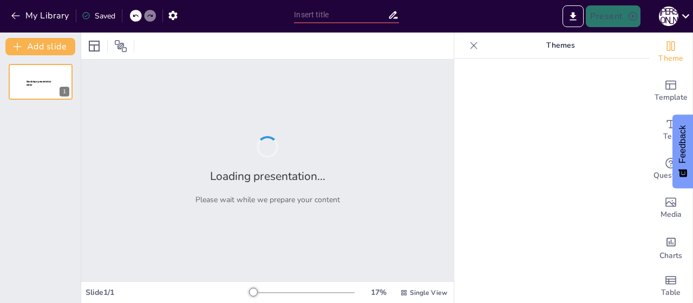
type input "Мистецтво як основа національно-патріотичного виховання"
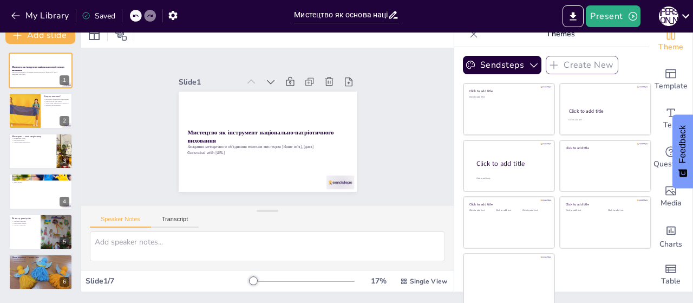
scroll to position [14, 0]
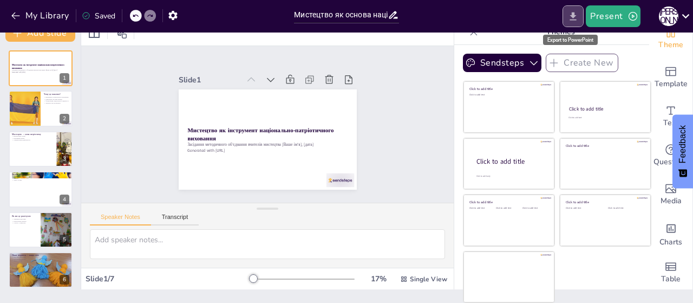
click at [575, 18] on icon "Export to PowerPoint" at bounding box center [572, 16] width 11 height 11
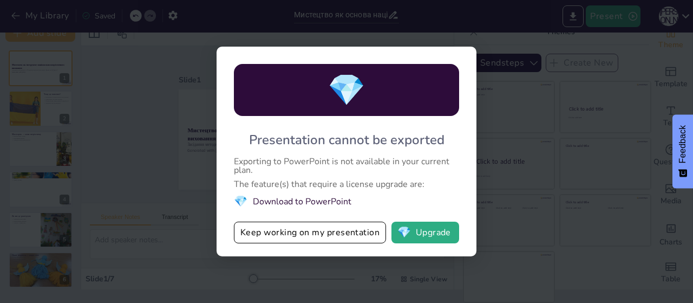
click at [296, 204] on li "💎 Download to PowerPoint" at bounding box center [346, 201] width 225 height 15
drag, startPoint x: 334, startPoint y: 202, endPoint x: 291, endPoint y: 181, distance: 47.5
click at [291, 181] on div "💎 Presentation cannot be exported Exporting to PowerPoint is not available in y…" at bounding box center [347, 151] width 260 height 209
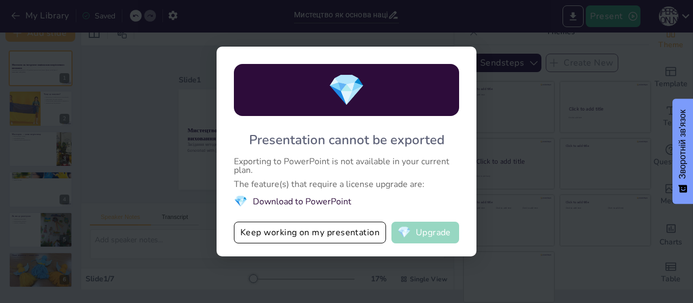
click at [415, 236] on button "💎 Upgrade" at bounding box center [425, 232] width 68 height 22
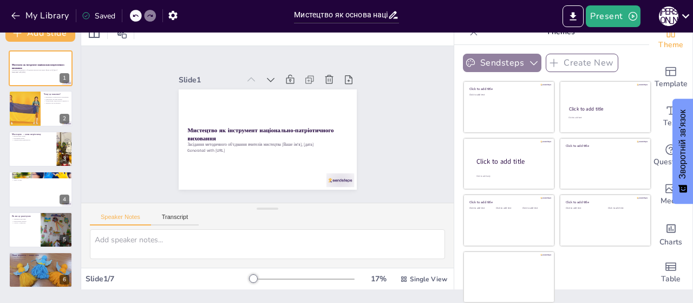
click at [498, 64] on button "Sendsteps" at bounding box center [502, 63] width 78 height 18
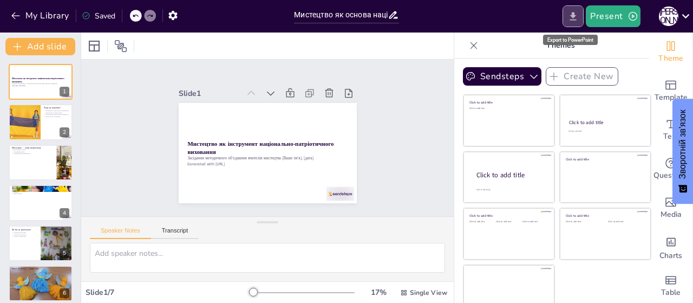
click at [574, 18] on icon "Export to PowerPoint" at bounding box center [572, 16] width 11 height 11
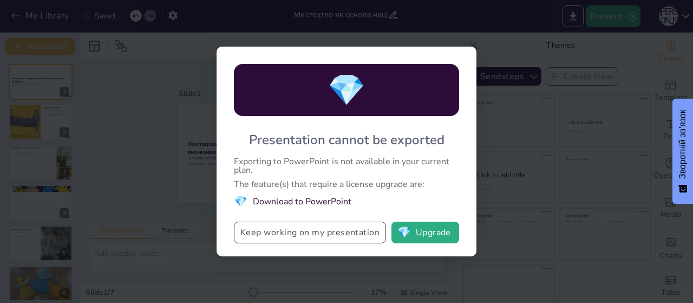
click at [323, 234] on button "Keep working on my presentation" at bounding box center [310, 232] width 152 height 22
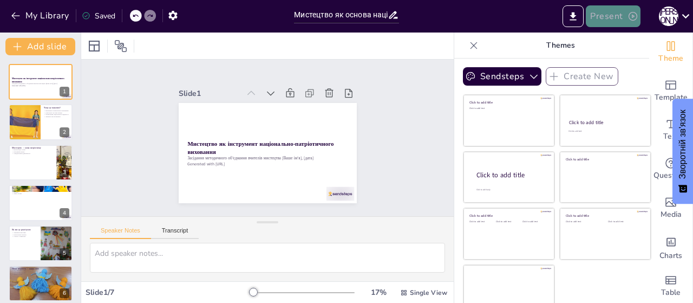
click at [615, 17] on button "Present" at bounding box center [613, 16] width 54 height 22
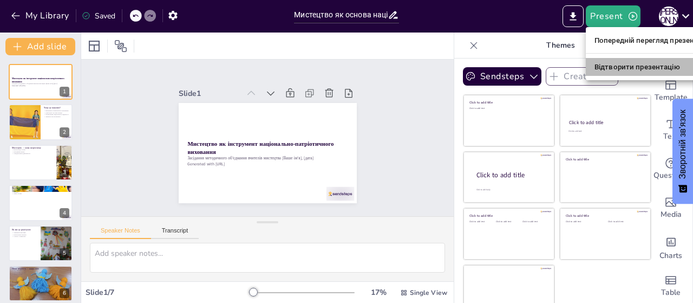
click at [603, 70] on font "Відтворити презентацію" at bounding box center [637, 67] width 86 height 8
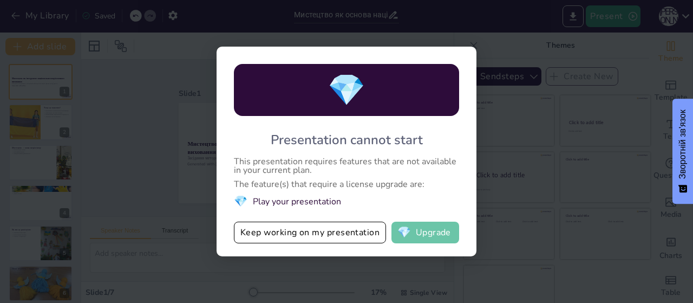
click at [423, 234] on button "💎 Upgrade" at bounding box center [425, 232] width 68 height 22
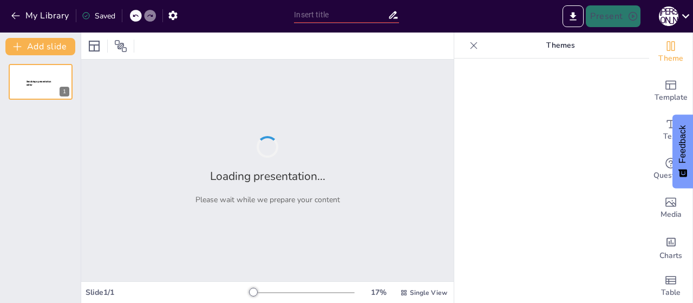
type input "Мистецтво як основа національно-патріотичного виховання"
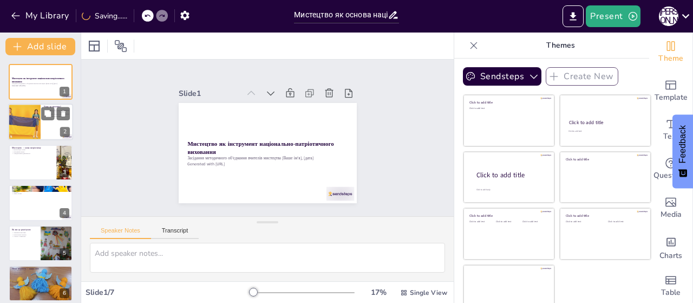
click at [34, 126] on div at bounding box center [24, 122] width 55 height 37
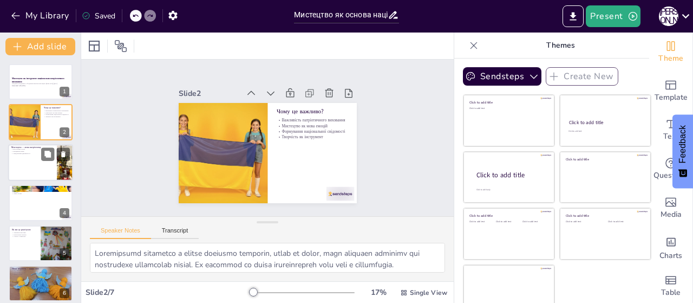
click at [38, 156] on div at bounding box center [40, 162] width 65 height 37
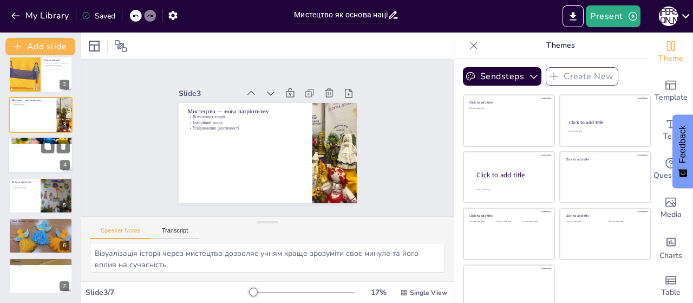
click at [37, 155] on div at bounding box center [40, 154] width 65 height 37
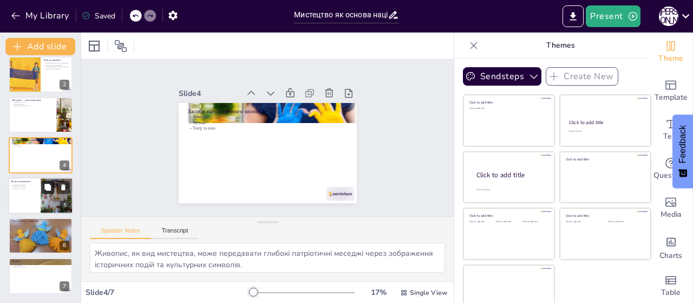
click at [45, 188] on icon at bounding box center [47, 187] width 6 height 6
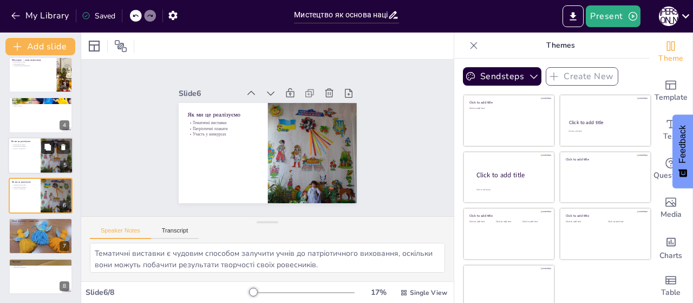
scroll to position [14, 0]
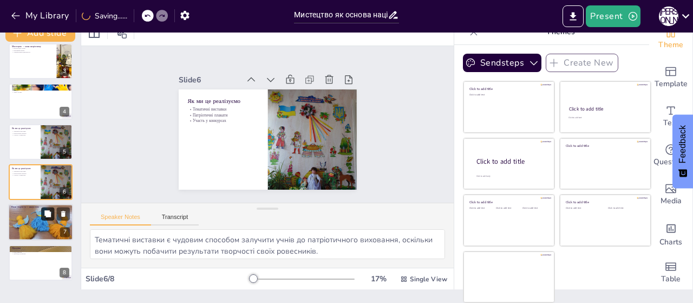
click at [45, 212] on icon at bounding box center [47, 213] width 6 height 6
type textarea "Виставка малюнків «Мистецтво нескорених» є унікальною можливістю для учнів висл…"
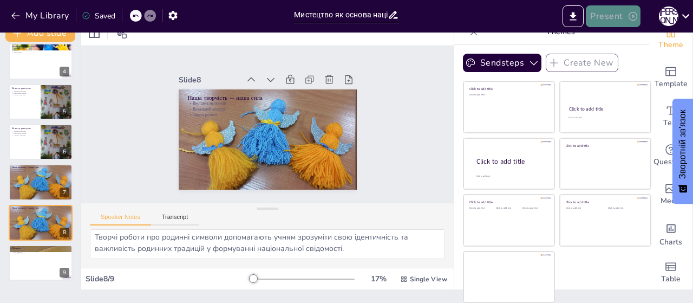
click at [632, 17] on icon "button" at bounding box center [632, 16] width 9 height 9
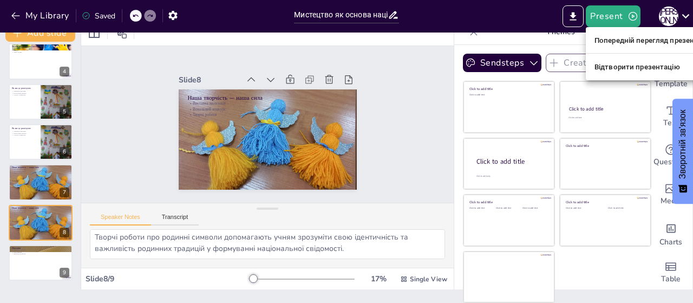
click at [636, 42] on font "Попередній перегляд презентації" at bounding box center [652, 40] width 116 height 8
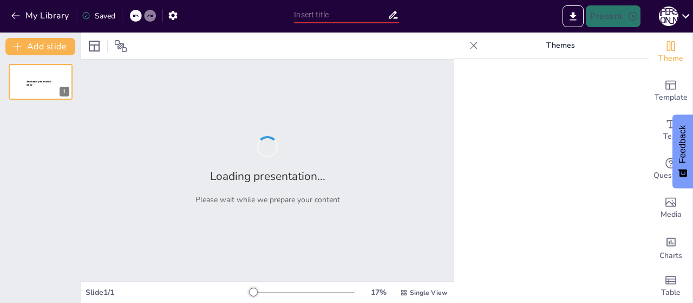
type input "Мистецтво як основа національно-патріотичного виховання"
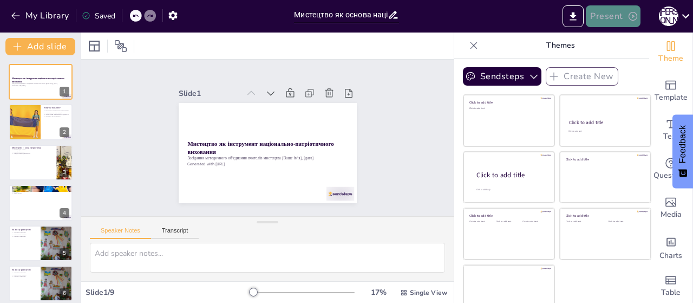
click at [632, 17] on icon "button" at bounding box center [632, 16] width 9 height 9
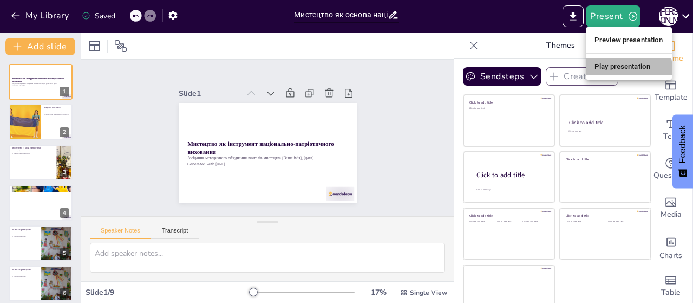
click at [625, 69] on li "Play presentation" at bounding box center [629, 66] width 86 height 17
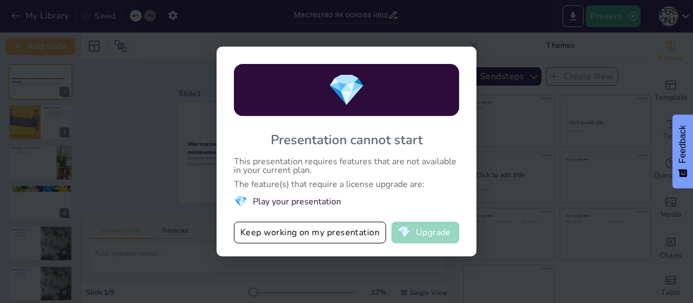
click at [419, 231] on button "💎 Upgrade" at bounding box center [425, 232] width 68 height 22
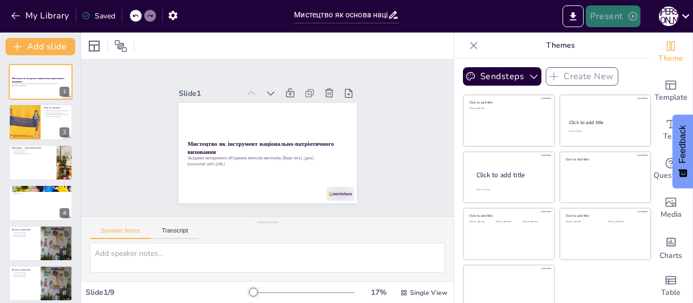
click at [630, 19] on icon "button" at bounding box center [632, 16] width 11 height 11
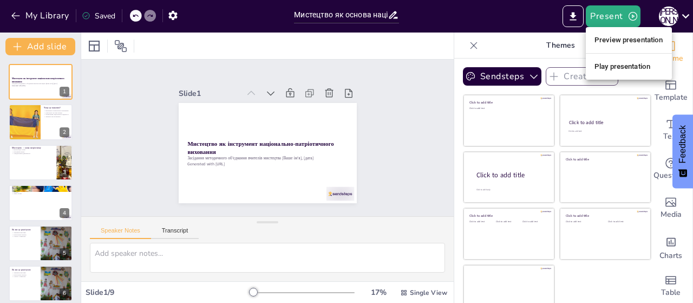
click at [40, 50] on div at bounding box center [346, 151] width 693 height 303
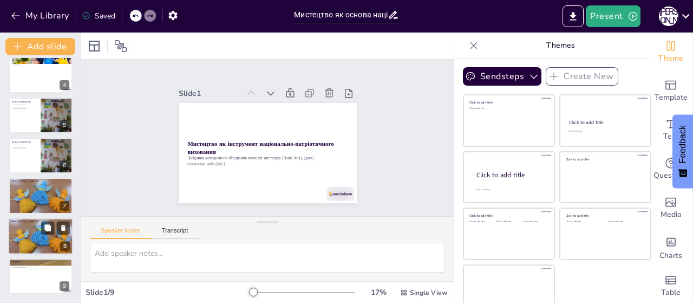
scroll to position [14, 0]
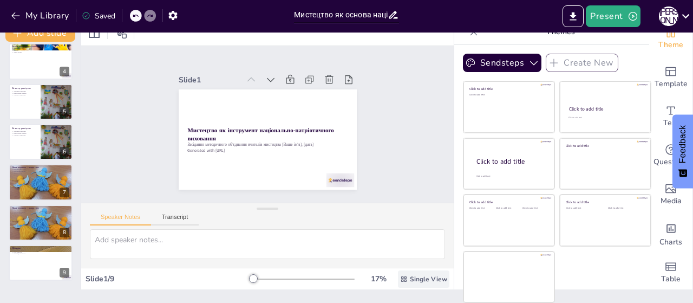
click at [411, 282] on span "Single View" at bounding box center [428, 278] width 37 height 9
click at [410, 275] on span "Single View" at bounding box center [428, 278] width 37 height 9
click at [528, 62] on icon "button" at bounding box center [533, 62] width 11 height 11
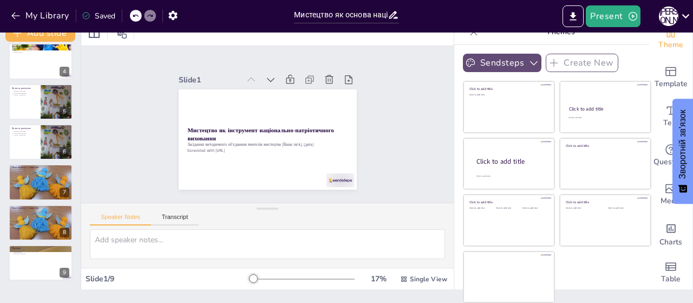
scroll to position [0, 0]
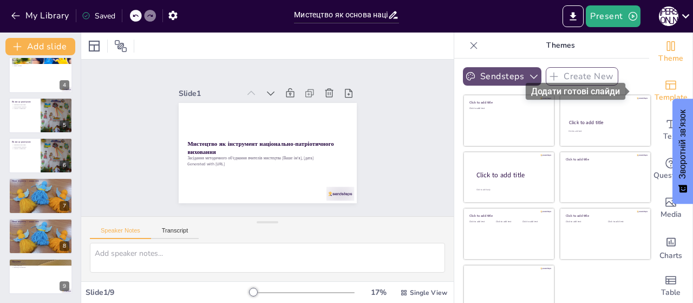
click at [661, 88] on div "Template" at bounding box center [670, 90] width 43 height 39
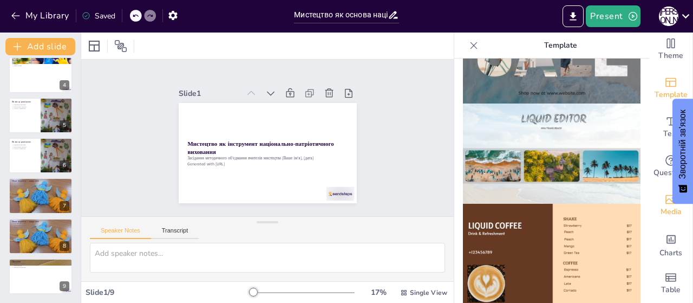
scroll to position [632, 0]
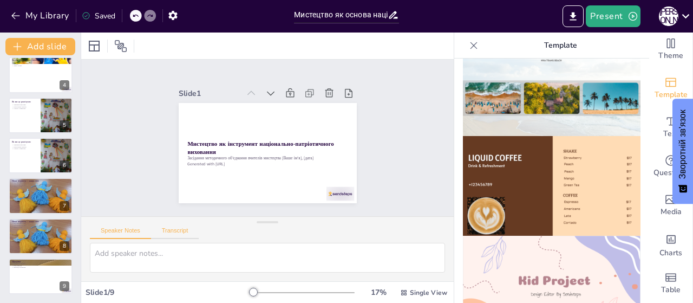
click at [169, 233] on button "Transcript" at bounding box center [175, 233] width 48 height 12
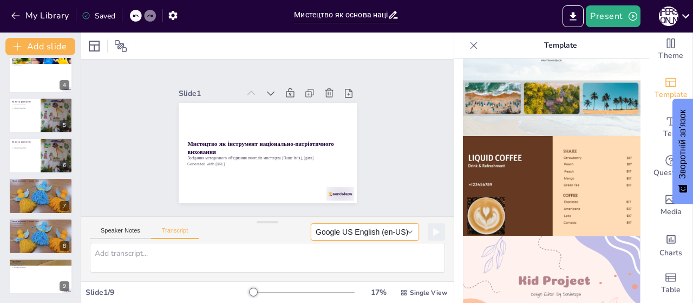
click at [404, 231] on button "Google US English (en-US)" at bounding box center [365, 231] width 108 height 17
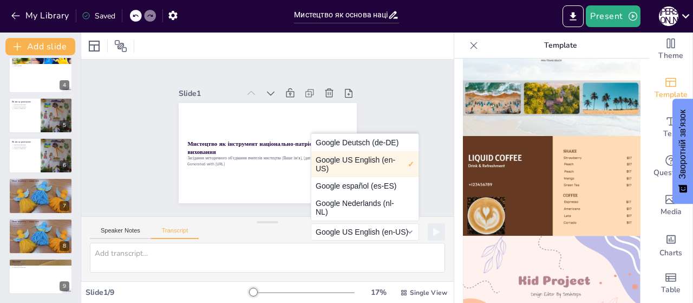
click at [222, 235] on div "Speaker Notes Transcript Google US English (en-US) Google Deutsch (de-DE) Googl…" at bounding box center [267, 230] width 372 height 26
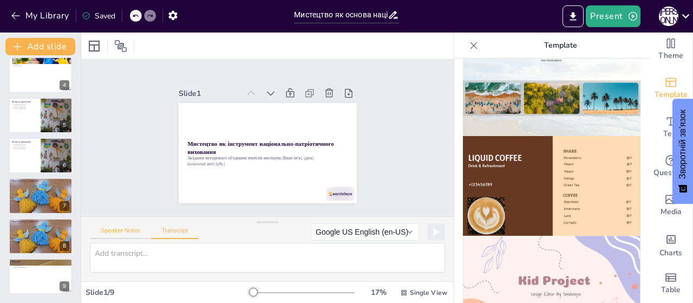
click at [115, 232] on button "Speaker Notes" at bounding box center [120, 233] width 61 height 12
click at [270, 91] on icon at bounding box center [276, 94] width 12 height 12
click at [121, 45] on icon at bounding box center [121, 46] width 12 height 12
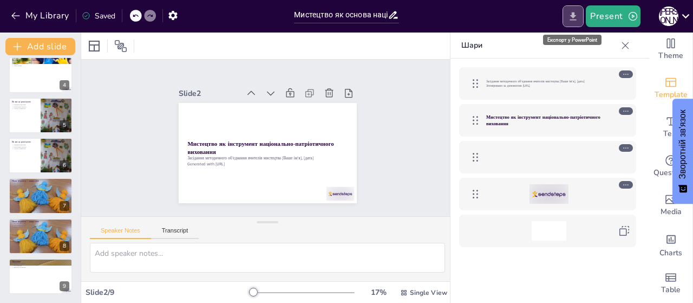
click at [572, 17] on icon "Export to PowerPoint" at bounding box center [572, 16] width 11 height 11
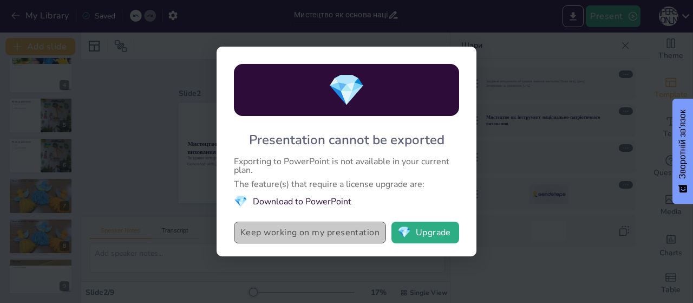
click at [284, 235] on button "Keep working on my presentation" at bounding box center [310, 232] width 152 height 22
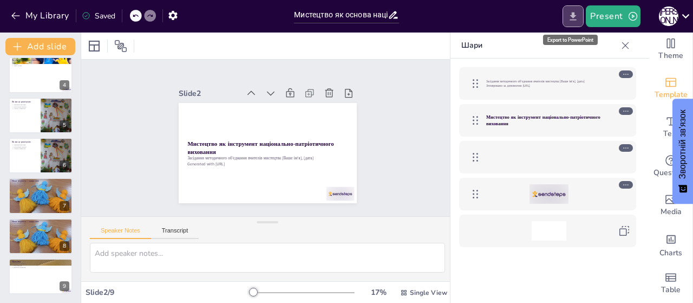
click at [575, 20] on icon "Export to PowerPoint" at bounding box center [573, 16] width 6 height 8
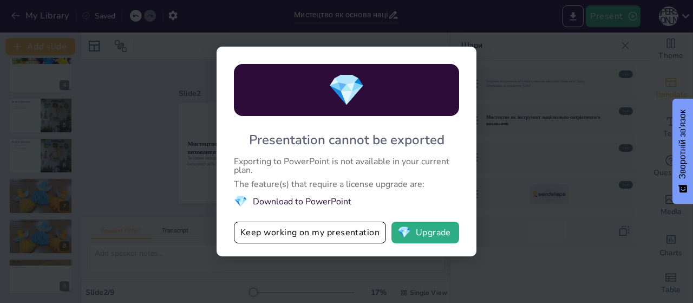
click at [286, 204] on li "💎 Download to PowerPoint" at bounding box center [346, 201] width 225 height 15
click at [270, 199] on li "💎 Download to PowerPoint" at bounding box center [346, 201] width 225 height 15
click at [266, 233] on button "Keep working on my presentation" at bounding box center [310, 232] width 152 height 22
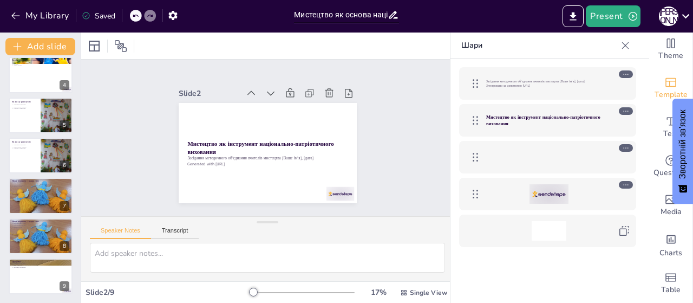
click at [103, 18] on div "Saved" at bounding box center [99, 16] width 34 height 10
click at [104, 16] on div "Saved" at bounding box center [99, 16] width 34 height 10
